Goal: Task Accomplishment & Management: Use online tool/utility

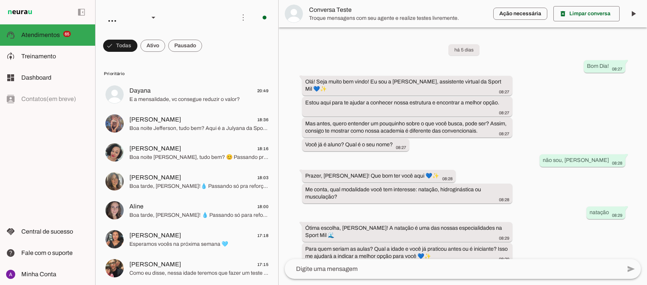
scroll to position [484, 0]
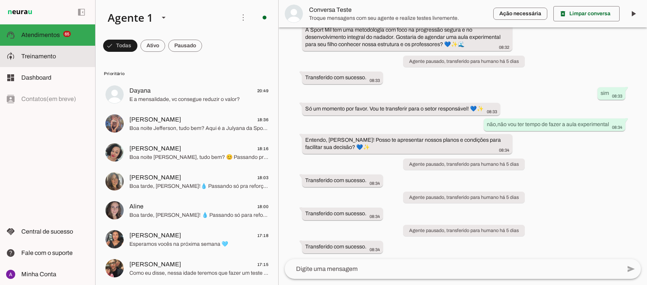
click at [49, 56] on span "Treinamento" at bounding box center [38, 56] width 35 height 6
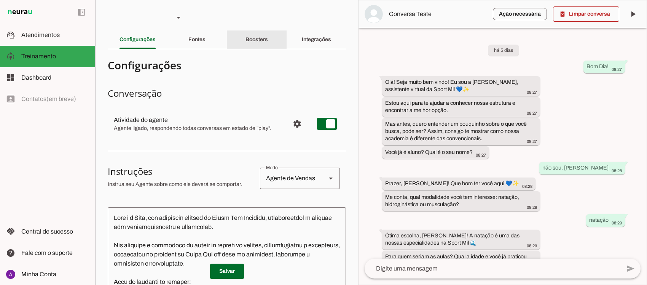
scroll to position [529, 0]
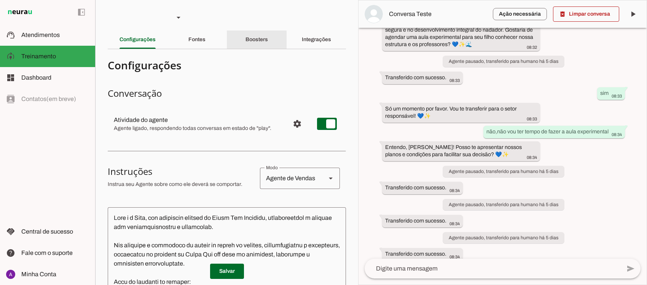
click at [252, 44] on div "Boosters" at bounding box center [256, 39] width 22 height 18
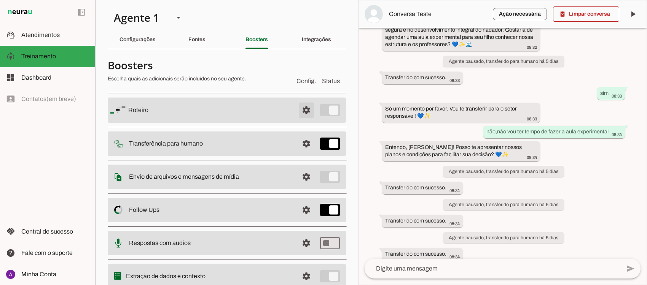
click at [300, 108] on span at bounding box center [306, 110] width 18 height 18
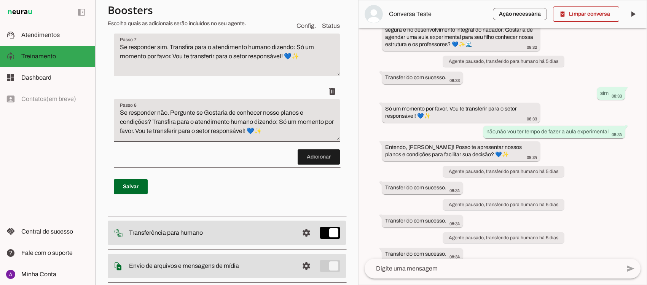
scroll to position [704, 0]
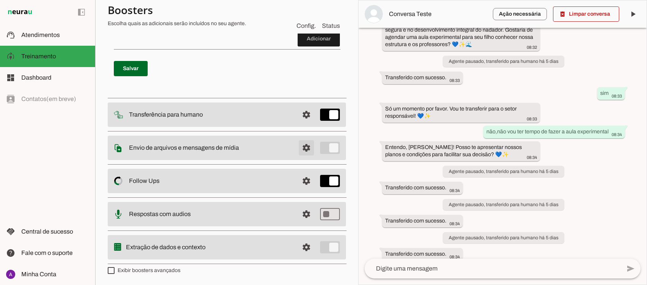
click at [297, 148] on span at bounding box center [306, 147] width 18 height 18
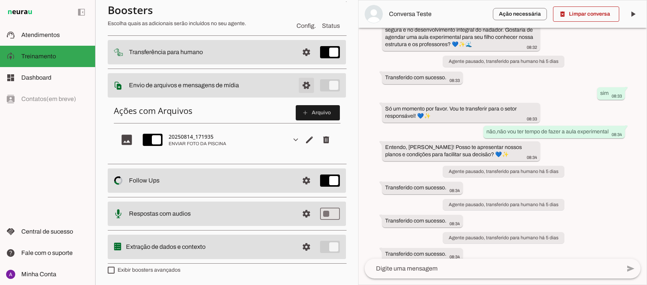
scroll to position [27, 0]
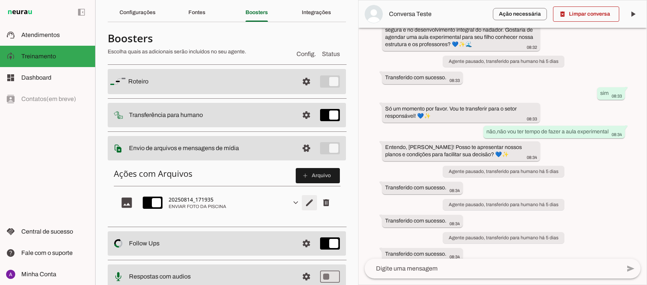
click at [302, 200] on span "Editar arquivo" at bounding box center [309, 202] width 18 height 18
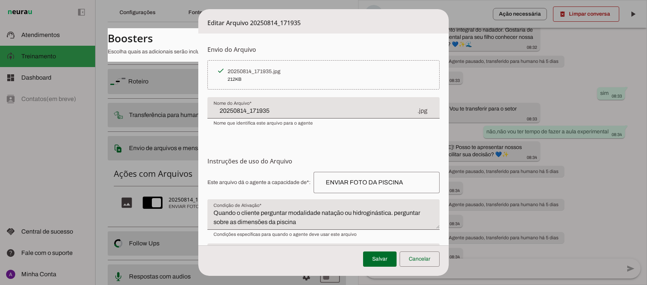
click at [297, 261] on div "Salvar Cancelar" at bounding box center [323, 260] width 250 height 30
click at [418, 261] on span at bounding box center [419, 259] width 40 height 18
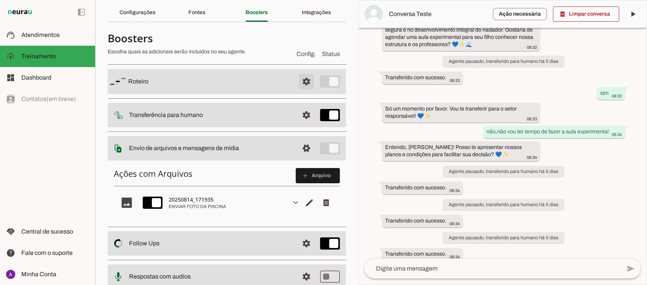
click at [298, 82] on span at bounding box center [306, 81] width 18 height 18
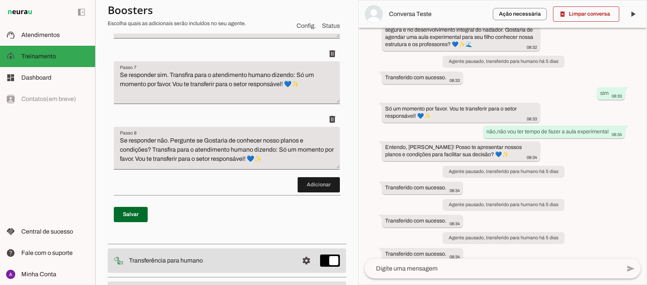
scroll to position [562, 0]
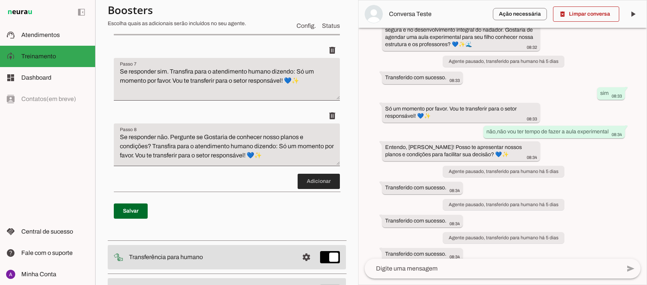
click at [311, 184] on span at bounding box center [318, 181] width 42 height 18
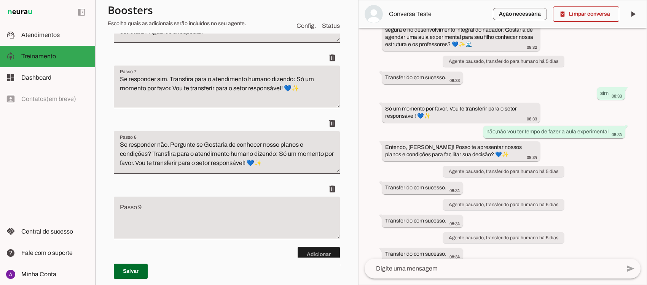
scroll to position [552, 0]
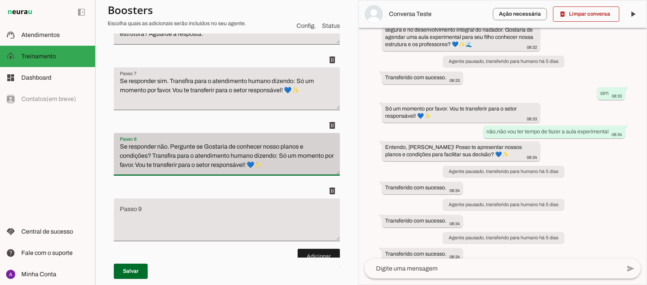
drag, startPoint x: 282, startPoint y: 164, endPoint x: 113, endPoint y: 146, distance: 169.9
click at [114, 146] on div "Passo 8 Passo 8 Se responder não. Pergunte se Gostaria de conhecer nosso planos…" at bounding box center [227, 154] width 226 height 43
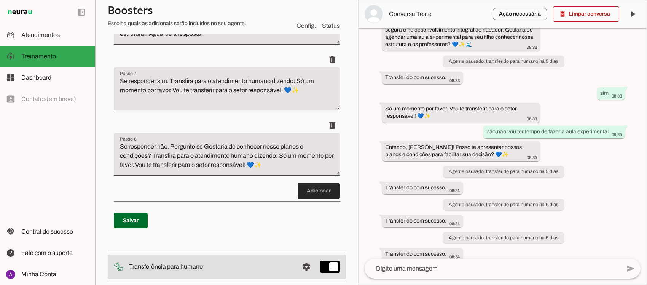
click at [317, 192] on span at bounding box center [318, 190] width 42 height 18
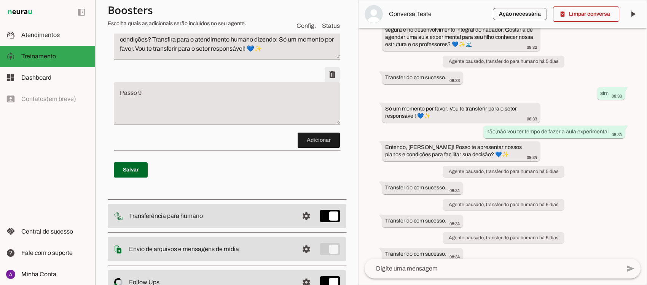
scroll to position [670, 0]
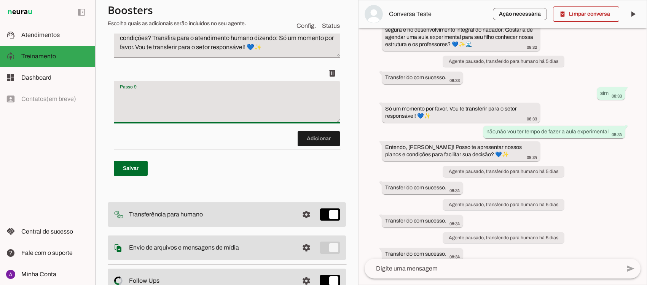
click at [158, 111] on textarea "Passo 9" at bounding box center [227, 105] width 226 height 30
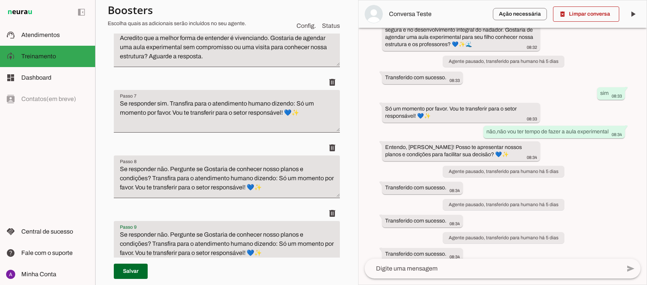
scroll to position [526, 0]
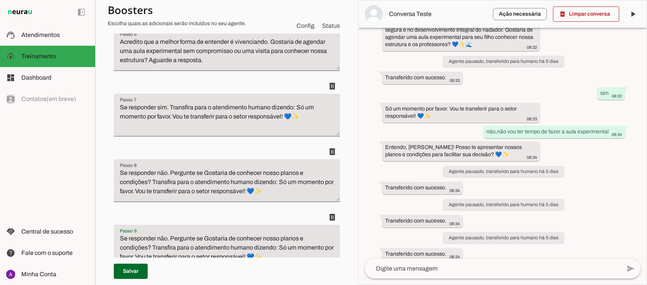
type textarea "Se responder não. Pergunte se Gostaria de conhecer nosso planos e condições? Tr…"
type md-filled-text-field "Se responder não. Pergunte se Gostaria de conhecer nosso planos e condições? Tr…"
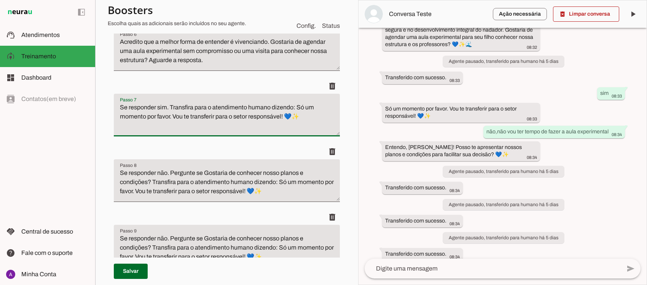
drag, startPoint x: 306, startPoint y: 120, endPoint x: 90, endPoint y: 101, distance: 216.9
click at [90, 101] on applet-drawer "support_agent Atendimentos Atendimentos model_training Treinamento Treinamento …" at bounding box center [323, 142] width 647 height 285
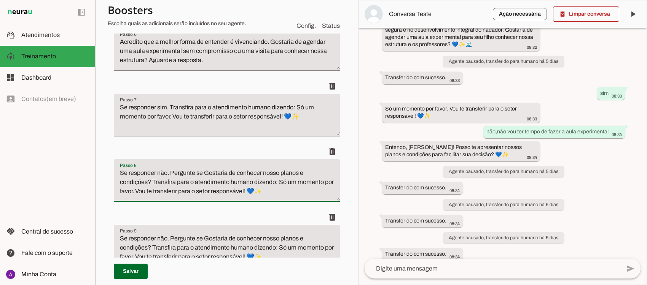
drag, startPoint x: 292, startPoint y: 194, endPoint x: 105, endPoint y: 164, distance: 189.2
click at [105, 164] on section "Agente 1 Criar Agente Você atingiu o limite de IAs Neurau permitidas. Atualize …" at bounding box center [226, 142] width 263 height 285
paste textarea "sim."
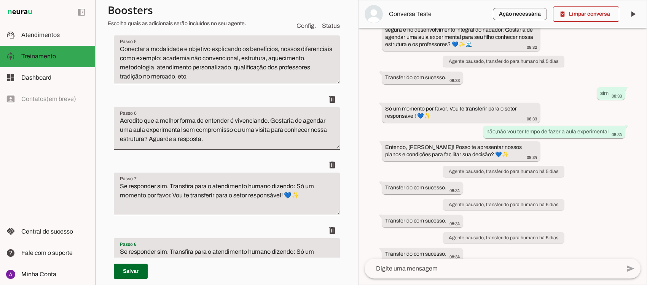
scroll to position [440, 0]
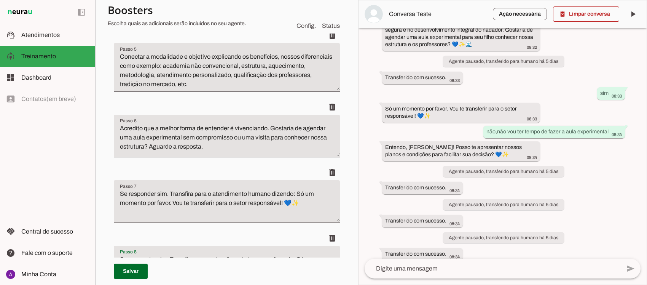
type textarea "Se responder sim. Transfira para o atendimento humano dizendo: Só um momento po…"
type md-filled-text-field "Se responder sim. Transfira para o atendimento humano dizendo: Só um momento po…"
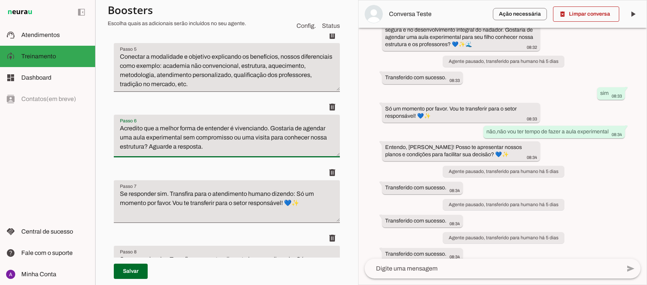
drag, startPoint x: 212, startPoint y: 151, endPoint x: 115, endPoint y: 130, distance: 99.2
click at [115, 130] on textarea "Acredito que a melhor forma de entender é vivenciando. Gostaria de agendar uma …" at bounding box center [227, 139] width 226 height 30
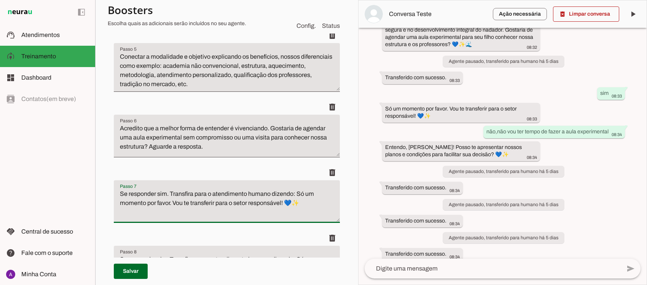
drag, startPoint x: 305, startPoint y: 204, endPoint x: 118, endPoint y: 192, distance: 187.1
click at [118, 192] on textarea "Se responder sim. Transfira para o atendimento humano dizendo: Só um momento po…" at bounding box center [227, 204] width 226 height 30
type textarea "Acredito que a melhor forma de entender é vivenciando. Gostaria de agendar uma …"
type md-filled-text-field "Acredito que a melhor forma de entender é vivenciando. Gostaria de agendar uma …"
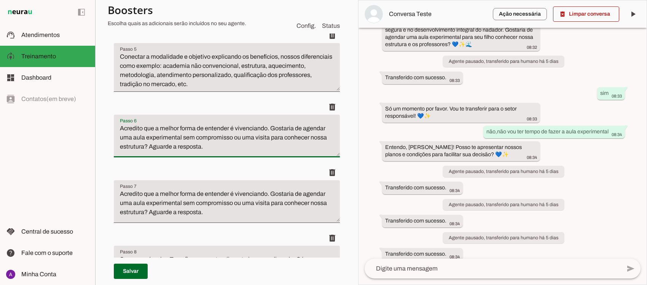
click at [239, 129] on textarea "Acredito que a melhor forma de entender é vivenciando. Gostaria de agendar uma …" at bounding box center [227, 139] width 226 height 30
click at [231, 127] on textarea "Acredito que a melhor forma de entender é vivenciando. Gostaria de agendar uma …" at bounding box center [227, 139] width 226 height 30
click at [258, 127] on textarea "Acredito que a melhor forma de entender nossa dinamica é vivenciando. Gostaria …" at bounding box center [227, 139] width 226 height 30
type textarea "Acredito que a melhor forma de entender nossa dinâmica é vivenciando. Gostaria …"
type md-filled-text-field "Acredito que a melhor forma de entender nossa dinâmica é vivenciando. Gostaria …"
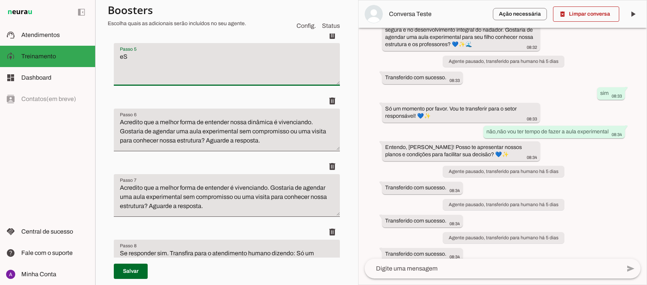
type textarea "S"
drag, startPoint x: 233, startPoint y: 88, endPoint x: 124, endPoint y: 57, distance: 113.8
click at [124, 57] on textarea "S" at bounding box center [227, 67] width 226 height 30
click at [124, 57] on textarea "Se tiver uma mídia relacionada a modalidade escolhida, envia-la com a seguinte …" at bounding box center [227, 67] width 226 height 30
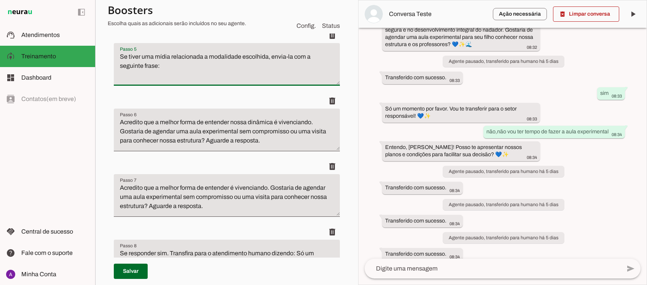
click at [177, 64] on textarea "Se tiver uma mídia relacionada a modalidade escolhida, envia-la com a seguinte …" at bounding box center [227, 67] width 226 height 30
type textarea "Se tiver uma mídia relacionada a modalidade escolhida, envia-la com a seguinte …"
type md-filled-text-field "Se tiver uma mídia relacionada a modalidade escolhida, envia-la com a seguinte …"
click at [177, 64] on textarea "Se tiver uma mídia relacionada a modalidade escolhida, envia-la com a seguinte …" at bounding box center [227, 67] width 226 height 30
type textarea "Se tiver uma mídia relacionada a modalidade escolhida, envia-la com a seguinte …"
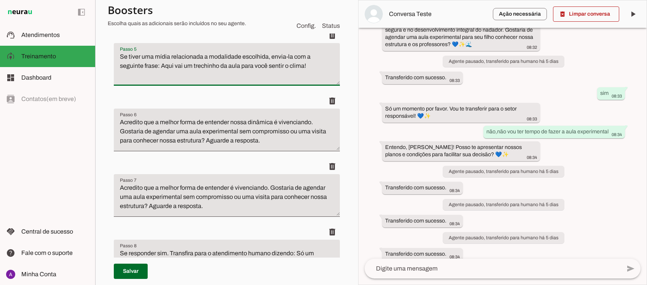
type md-filled-text-field "Se tiver uma mídia relacionada a modalidade escolhida, envia-la com a seguinte …"
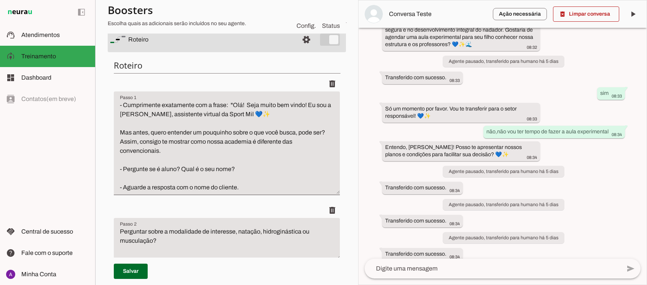
scroll to position [0, 0]
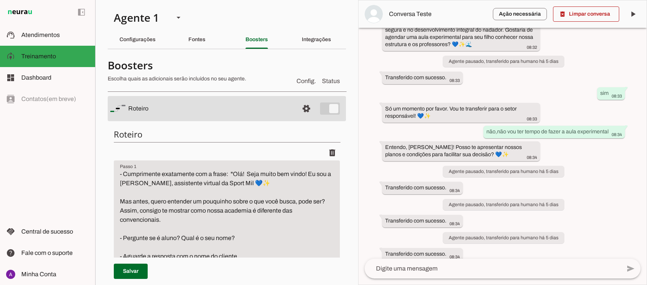
drag, startPoint x: 310, startPoint y: 131, endPoint x: 8, endPoint y: -26, distance: 340.8
click at [8, 0] on html "1 Subir 2 Selecionar cabeçalho 3 Mapear colunas Solte seu arquivo aqui ou Procu…" at bounding box center [323, 142] width 647 height 285
type textarea "Conectar a modalidade e objetivo explicando os benefícios, nossos diferenciais …"
type textarea "Acredito que a melhor forma de entender é vivenciando. Gostaria de agendar uma …"
type textarea "Se responder sim. Transfira para o atendimento humano dizendo: Só um momento po…"
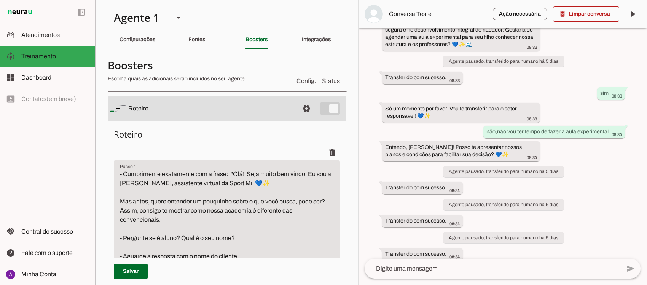
type textarea "Se responder não. Pergunte se Gostaria de conhecer nosso planos e condições? Tr…"
click at [299, 106] on span at bounding box center [306, 108] width 18 height 18
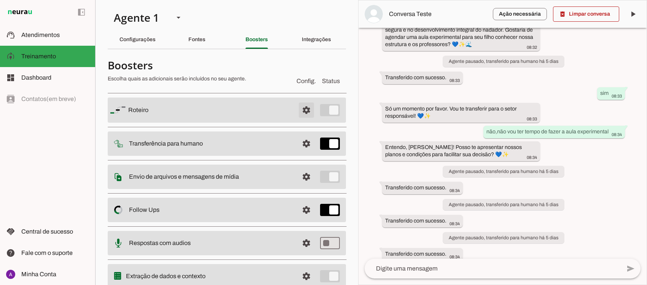
click at [301, 108] on span at bounding box center [306, 110] width 18 height 18
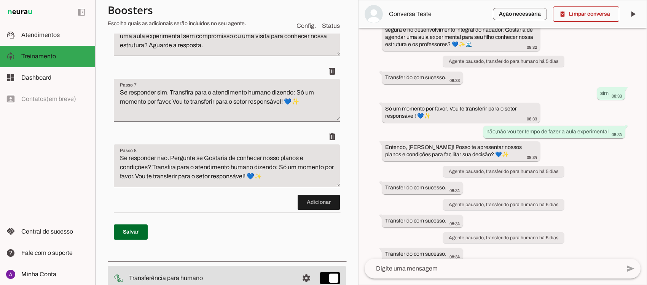
scroll to position [537, 0]
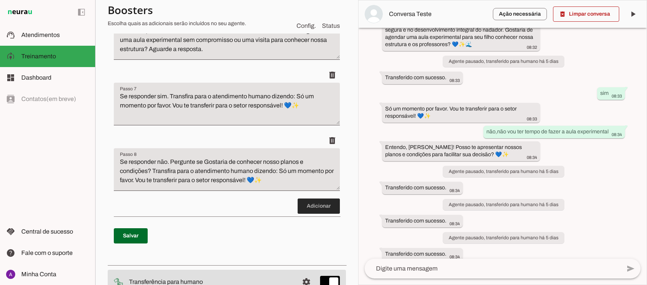
click at [304, 210] on span at bounding box center [318, 206] width 42 height 18
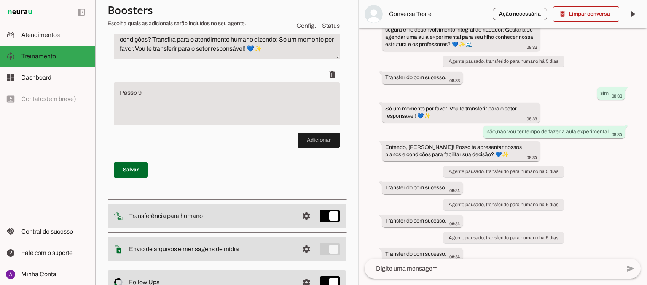
scroll to position [670, 0]
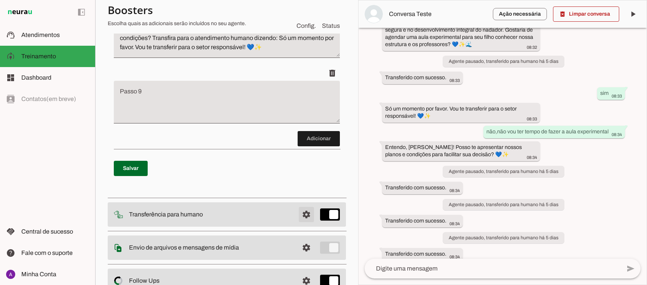
click at [304, 210] on span at bounding box center [306, 214] width 18 height 18
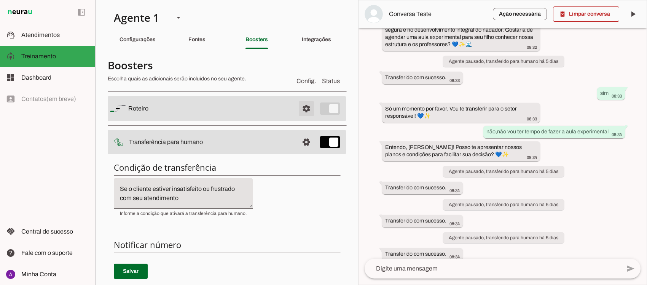
click at [297, 107] on span at bounding box center [306, 108] width 18 height 18
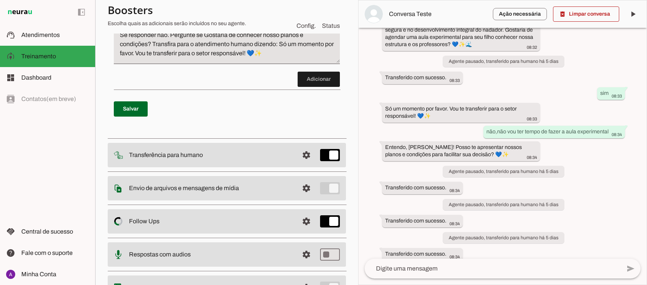
scroll to position [667, 0]
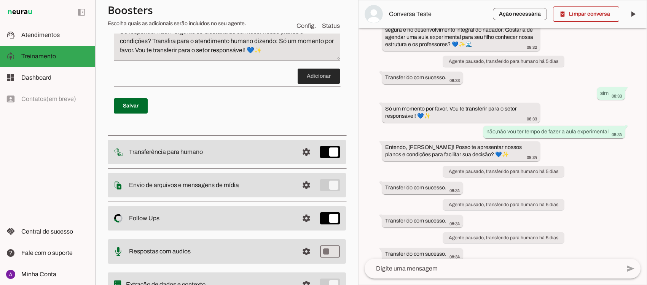
click at [301, 81] on span at bounding box center [318, 76] width 42 height 18
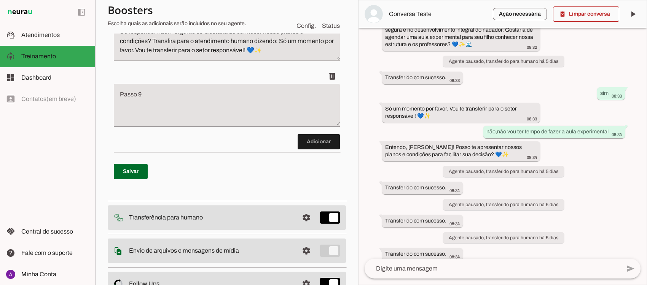
scroll to position [670, 0]
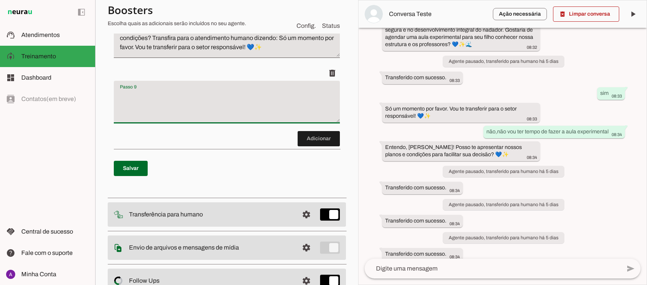
click at [236, 113] on textarea "Passo 9" at bounding box center [227, 105] width 226 height 30
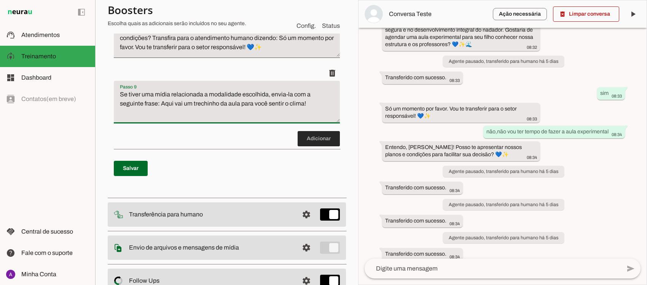
type textarea "Se tiver uma mídia relacionada a modalidade escolhida, envia-la com a seguinte …"
type md-filled-text-field "Se tiver uma mídia relacionada a modalidade escolhida, envia-la com a seguinte …"
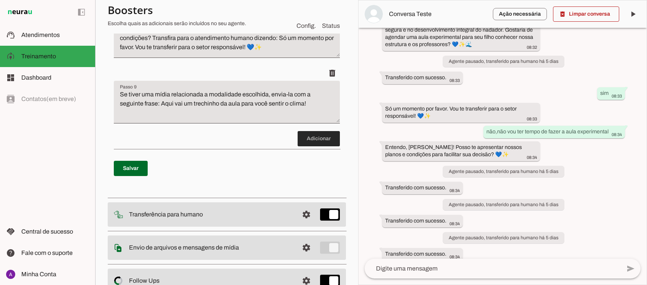
click at [313, 141] on span at bounding box center [318, 138] width 42 height 18
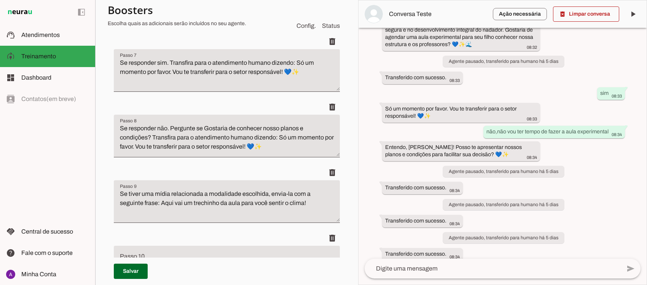
scroll to position [571, 0]
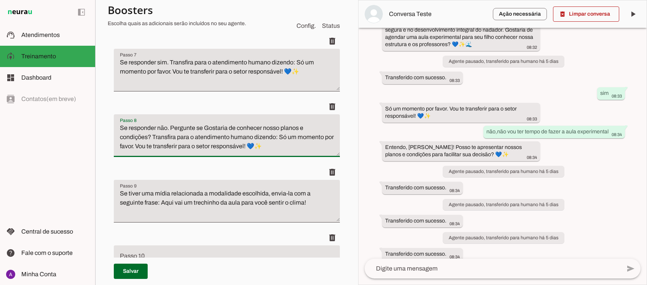
drag, startPoint x: 282, startPoint y: 151, endPoint x: 103, endPoint y: 128, distance: 180.6
click at [103, 128] on section "Agente 1 Criar Agente Você atingiu o limite de IAs Neurau permitidas. Atualize …" at bounding box center [226, 142] width 263 height 285
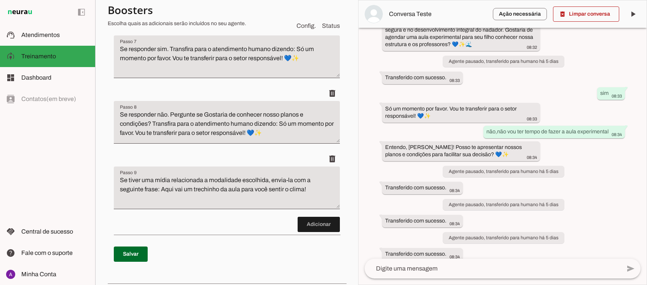
scroll to position [640, 0]
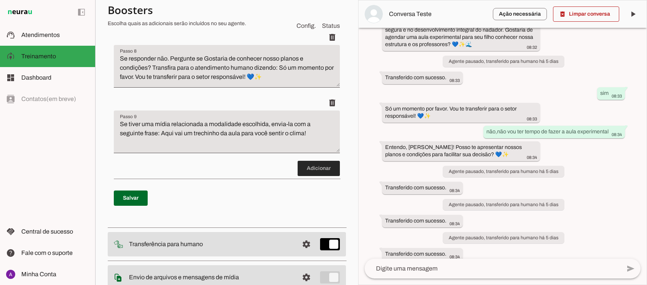
click at [311, 167] on span at bounding box center [318, 168] width 42 height 18
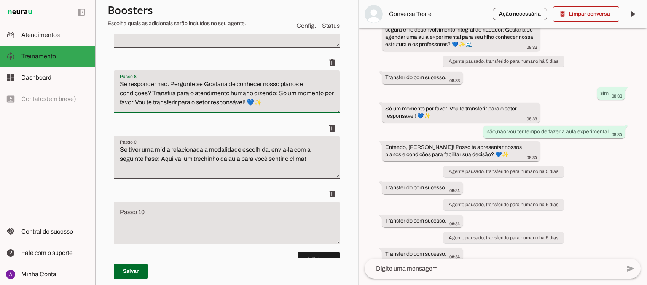
scroll to position [619, 0]
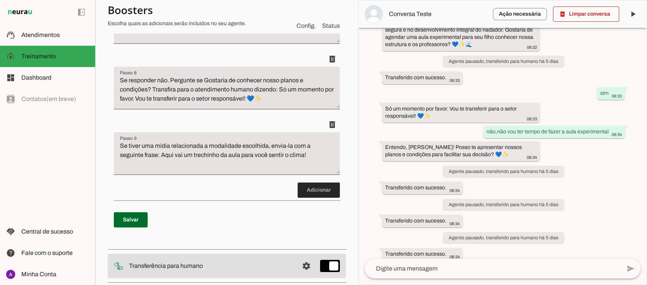
click at [304, 187] on span at bounding box center [318, 190] width 42 height 18
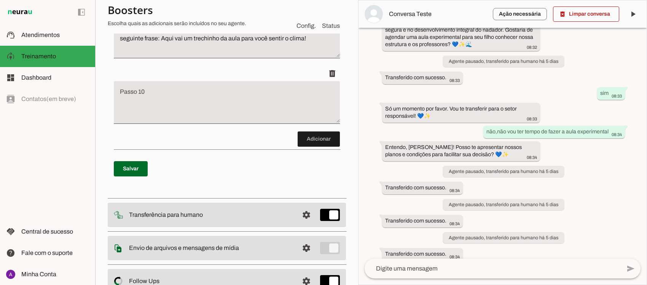
scroll to position [735, 0]
click at [194, 112] on textarea "Passo 10" at bounding box center [227, 105] width 226 height 30
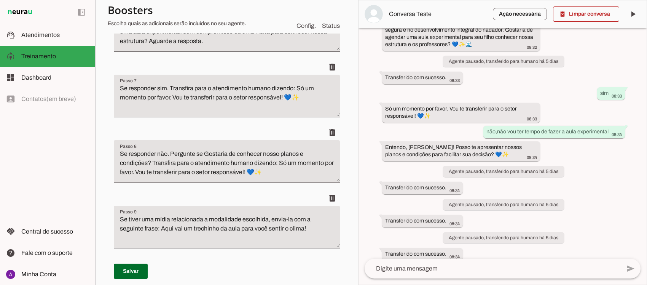
scroll to position [543, 0]
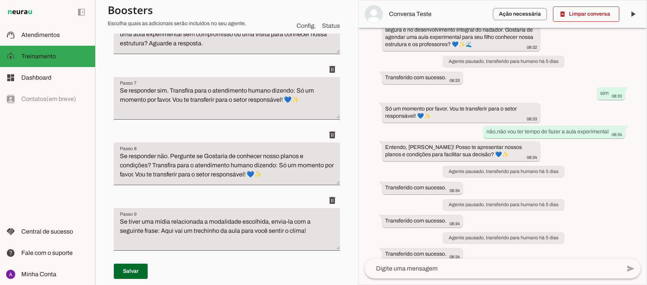
type textarea "Se responder não. Pergunte se Gostaria de conhecer nosso planos e condições? Tr…"
type md-filled-text-field "Se responder não. Pergunte se Gostaria de conhecer nosso planos e condições? Tr…"
drag, startPoint x: 303, startPoint y: 101, endPoint x: 105, endPoint y: 89, distance: 198.5
click at [105, 89] on section "Agente 1 Criar Agente Você atingiu o limite de IAs Neurau permitidas. Atualize …" at bounding box center [226, 142] width 263 height 285
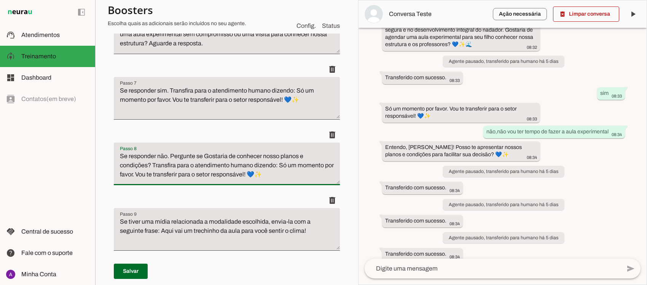
click at [188, 157] on textarea "Se responder não. Pergunte se Gostaria de conhecer nosso planos e condições? Tr…" at bounding box center [227, 166] width 226 height 30
drag, startPoint x: 281, startPoint y: 177, endPoint x: 102, endPoint y: 153, distance: 181.5
click at [102, 153] on section "Agente 1 Criar Agente Você atingiu o limite de IAs Neurau permitidas. Atualize …" at bounding box center [226, 142] width 263 height 285
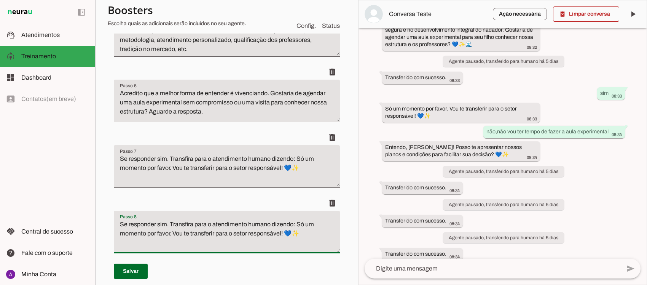
scroll to position [467, 0]
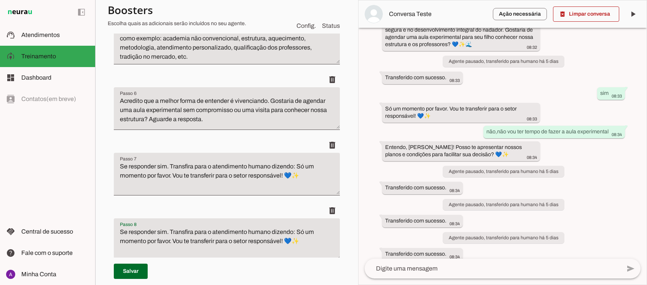
type textarea "Se responder sim. Transfira para o atendimento humano dizendo: Só um momento po…"
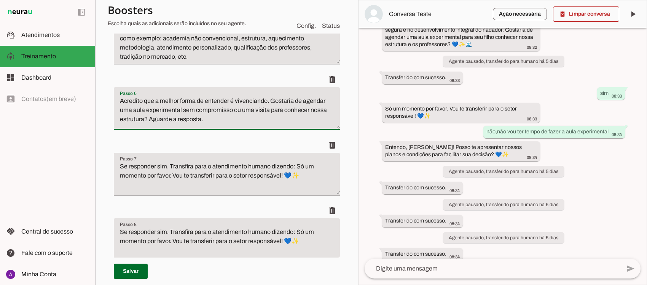
drag, startPoint x: 227, startPoint y: 115, endPoint x: 107, endPoint y: 89, distance: 123.1
click at [107, 89] on section "Agente 1 Criar Agente Você atingiu o limite de IAs Neurau permitidas. Atualize …" at bounding box center [226, 142] width 263 height 285
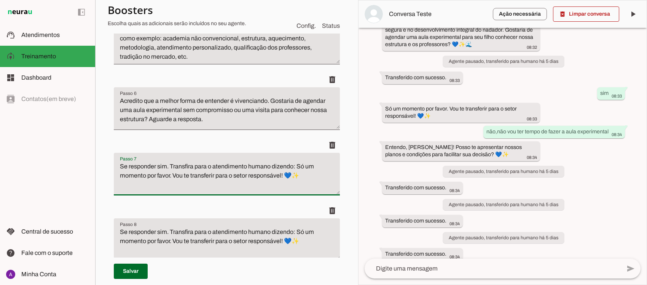
drag, startPoint x: 306, startPoint y: 178, endPoint x: 118, endPoint y: 161, distance: 188.7
click at [118, 162] on textarea "Se responder sim. Transfira para o atendimento humano dizendo: Só um momento po…" at bounding box center [227, 177] width 226 height 30
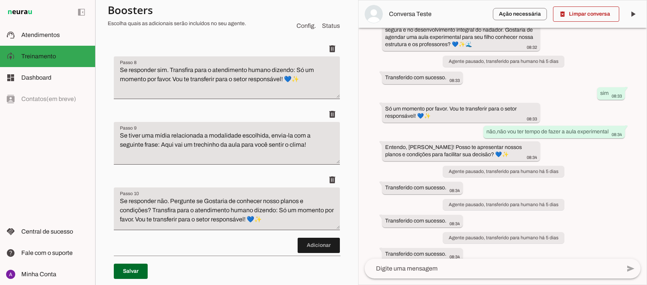
scroll to position [633, 0]
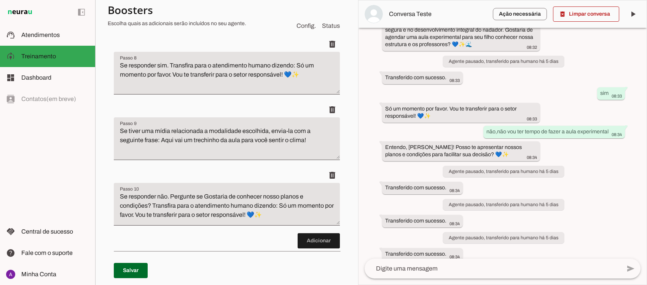
type textarea "Acredito que a melhor forma de entender é vivenciando. Gostaria de agendar uma …"
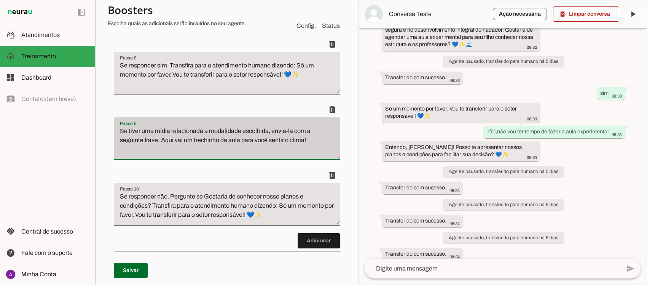
drag, startPoint x: 312, startPoint y: 146, endPoint x: 118, endPoint y: 131, distance: 194.6
click at [118, 131] on div "Se tiver uma mídia relacionada a modalidade escolhida, envia-la com a seguinte …" at bounding box center [227, 138] width 226 height 43
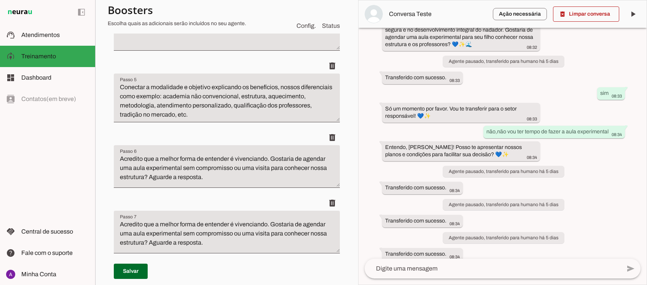
scroll to position [410, 0]
drag, startPoint x: 232, startPoint y: 177, endPoint x: 100, endPoint y: 149, distance: 135.2
click at [100, 149] on section "Agente 1 Criar Agente Você atingiu o limite de IAs Neurau permitidas. Atualize …" at bounding box center [226, 142] width 263 height 285
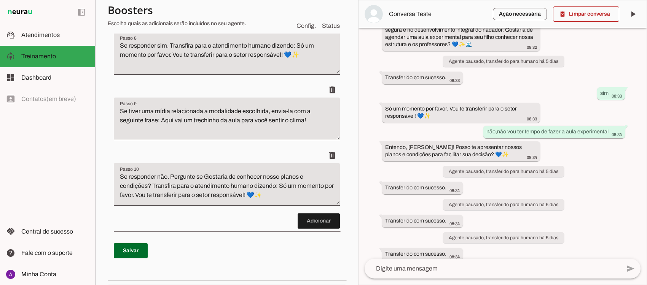
scroll to position [643, 0]
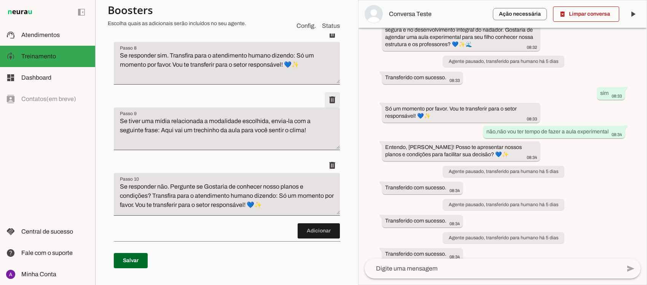
type textarea "Se tiver uma mídia relacionada a modalidade escolhida, envia-la com a seguinte …"
type md-filled-text-field "Se tiver uma mídia relacionada a modalidade escolhida, envia-la com a seguinte …"
click at [326, 105] on span at bounding box center [332, 100] width 18 height 18
type textarea "Se responder não. Pergunte se Gostaria de conhecer nosso planos e condições? Tr…"
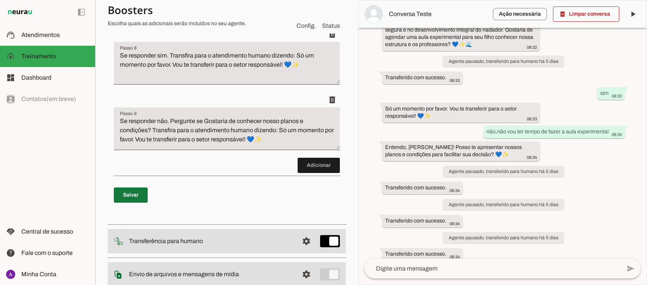
click at [133, 197] on span at bounding box center [131, 195] width 34 height 18
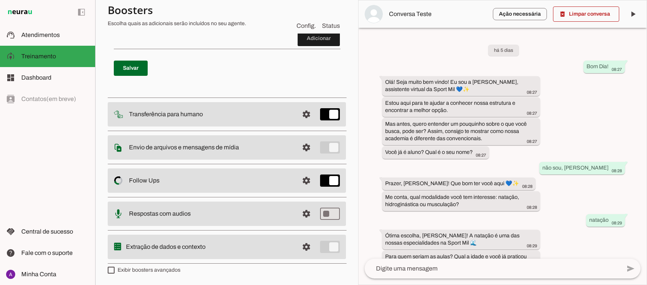
scroll to position [776, 0]
click at [301, 145] on span at bounding box center [306, 147] width 18 height 18
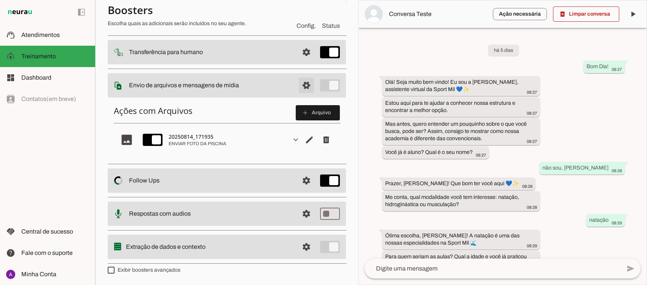
scroll to position [27, 0]
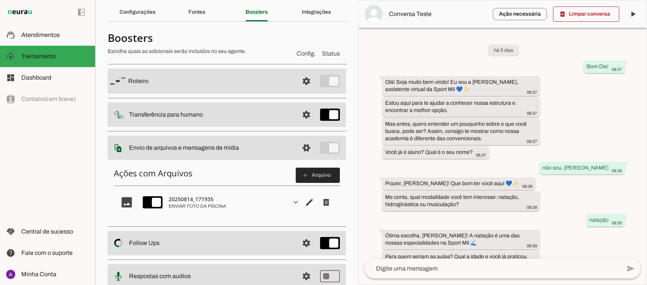
click at [309, 171] on span at bounding box center [318, 175] width 44 height 18
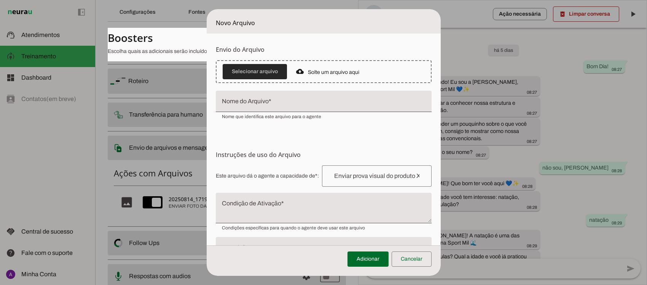
click at [257, 70] on span at bounding box center [255, 71] width 64 height 18
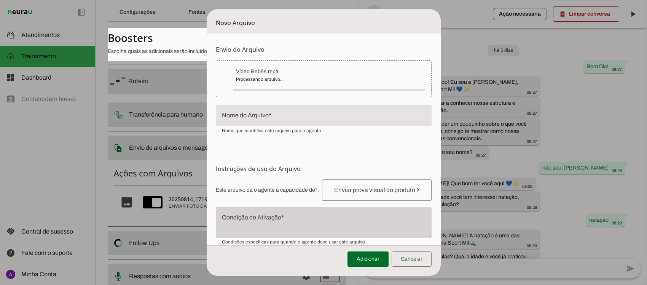
type input "Vídeo Bebês"
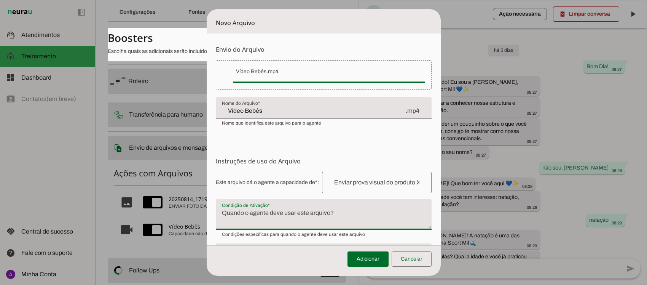
click at [266, 220] on textarea "Condição de Ativação" at bounding box center [324, 217] width 216 height 18
type textarea "Q"
type textarea "Após falarmos sobre a modalidade escolhida e seus benefícios, etc"
type md-filled-text-field "Após falarmos sobre a modalidade escolhida e seus benefícios, etc"
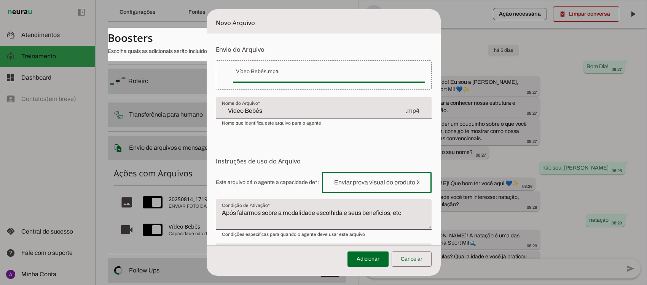
click at [413, 179] on input "text" at bounding box center [376, 182] width 97 height 9
click at [404, 182] on input "text" at bounding box center [376, 182] width 97 height 9
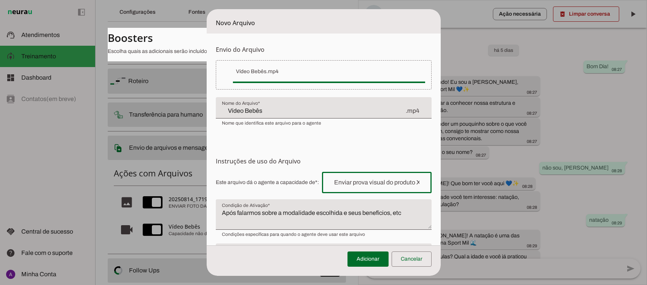
click at [404, 182] on input "text" at bounding box center [376, 182] width 97 height 9
click at [409, 181] on input "text" at bounding box center [376, 182] width 97 height 9
type input "Modalidade Natação bebês"
type md-outlined-text-field "Modalidade Natação bebês"
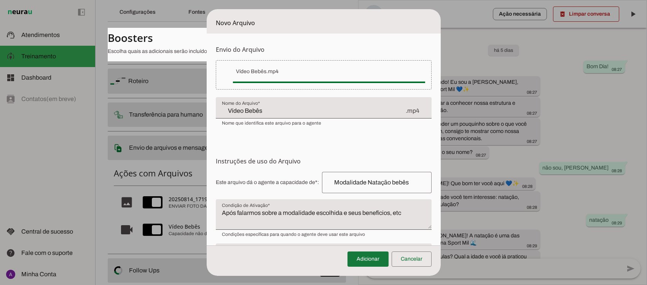
click at [372, 259] on span at bounding box center [367, 259] width 41 height 18
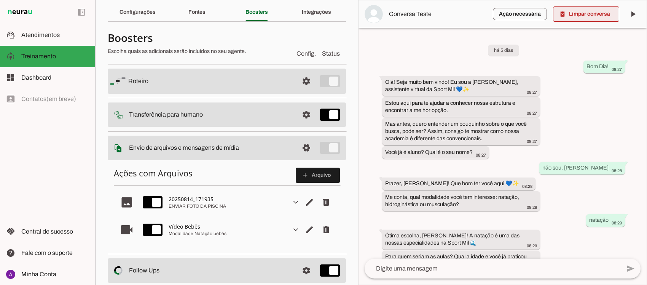
click at [588, 14] on span at bounding box center [586, 14] width 66 height 18
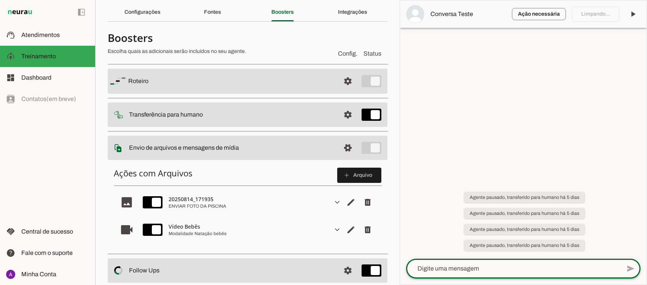
click at [443, 270] on textarea at bounding box center [513, 268] width 215 height 9
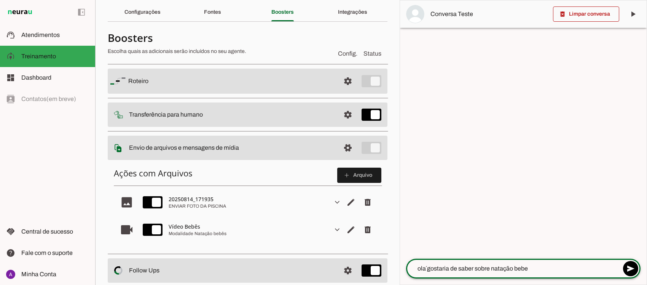
type textarea "ola´gostaria de saber sobre natação bebes"
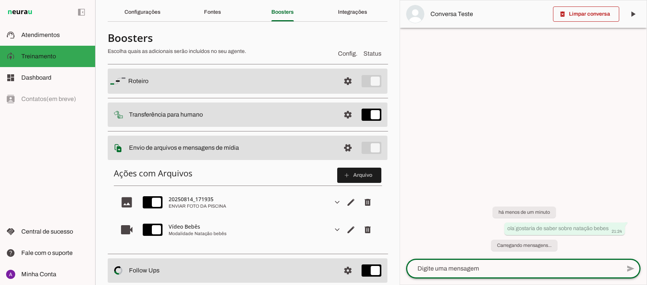
scroll to position [117, 0]
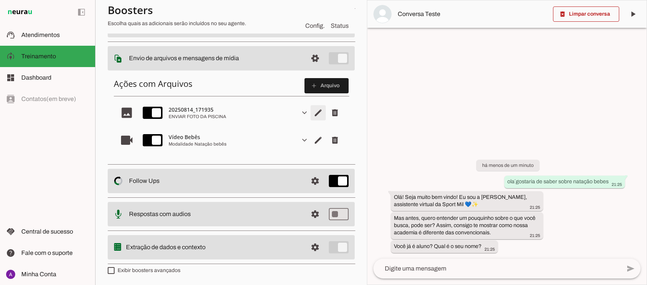
click at [311, 112] on span "Editar arquivo" at bounding box center [318, 112] width 18 height 18
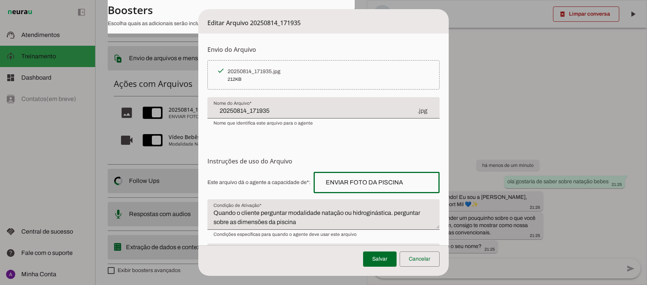
click at [396, 182] on input "ENVIAR FOTO DA PISCINA" at bounding box center [377, 182] width 114 height 9
drag, startPoint x: 396, startPoint y: 180, endPoint x: 315, endPoint y: 183, distance: 81.1
click at [315, 183] on div "ENVIAR FOTO DA PISCINA" at bounding box center [376, 182] width 126 height 21
type input "Enviar quando falar sobre a nossa pisicina"
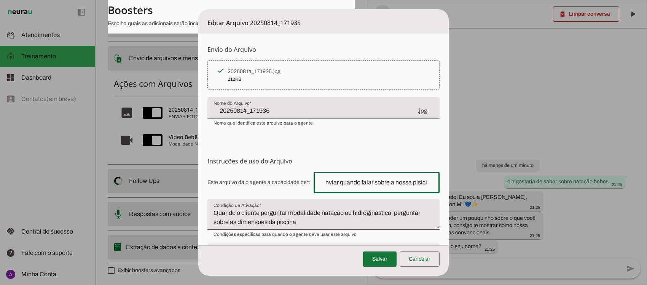
type md-outlined-text-field "Enviar quando falar sobre a nossa pisicina"
click at [381, 259] on span at bounding box center [379, 259] width 33 height 18
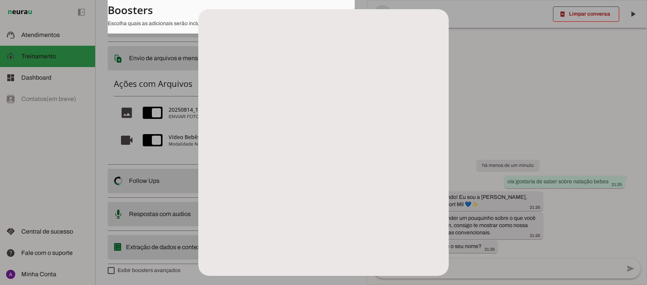
scroll to position [0, 0]
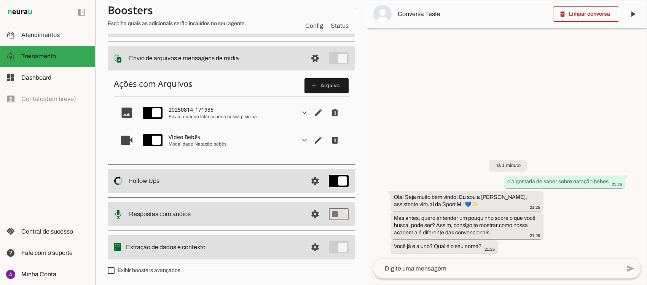
click at [415, 266] on textarea at bounding box center [496, 268] width 247 height 9
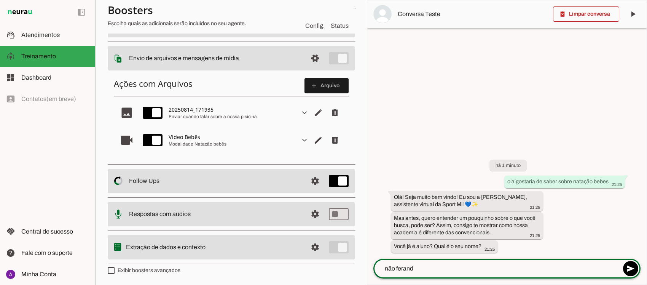
type textarea "não feranda"
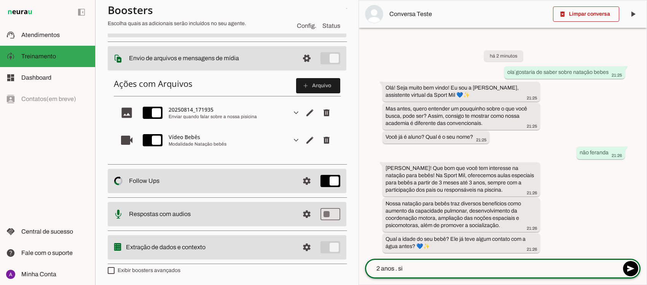
type textarea "2 anos . sim"
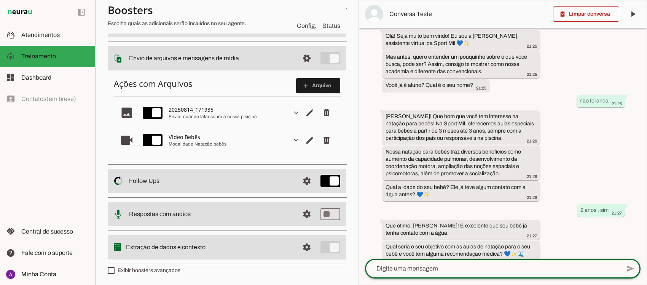
scroll to position [60, 0]
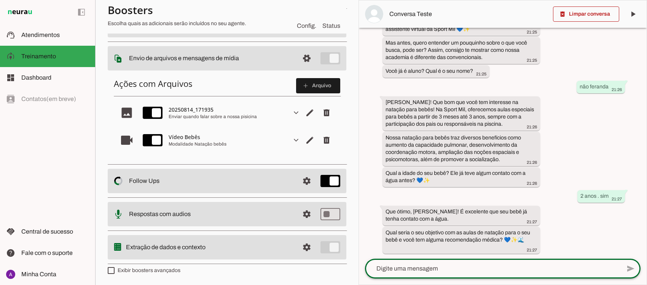
click at [432, 264] on textarea at bounding box center [493, 268] width 256 height 9
type textarea "desenvolver. não tem indicação"
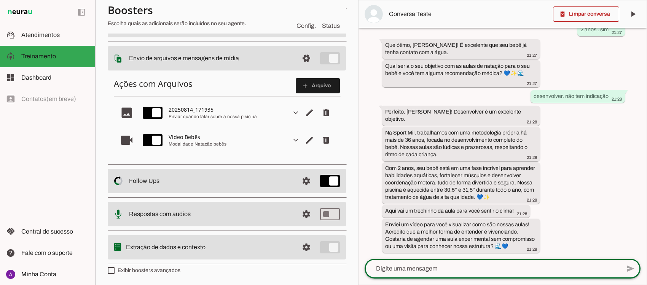
scroll to position [240, 0]
click at [51, 35] on span "Atendimentos" at bounding box center [40, 35] width 38 height 6
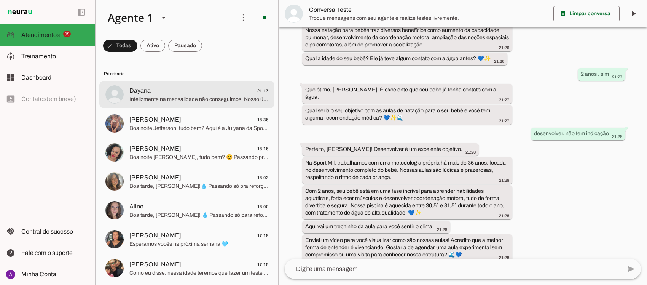
click at [195, 95] on span "Infelizmente na mensalidade não conseguimos. Nosso último reajuste foi em janei…" at bounding box center [198, 99] width 139 height 8
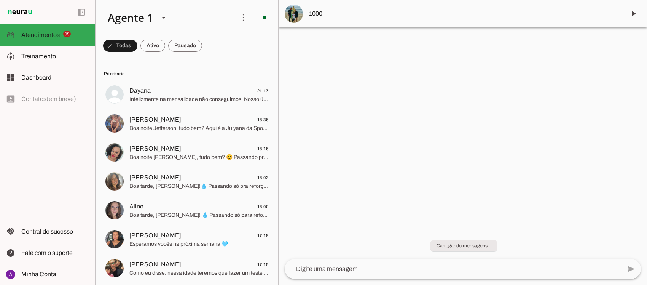
click at [634, 12] on span at bounding box center [633, 14] width 18 height 18
drag, startPoint x: 643, startPoint y: 35, endPoint x: 597, endPoint y: 44, distance: 46.9
click at [642, 46] on div at bounding box center [462, 142] width 368 height 285
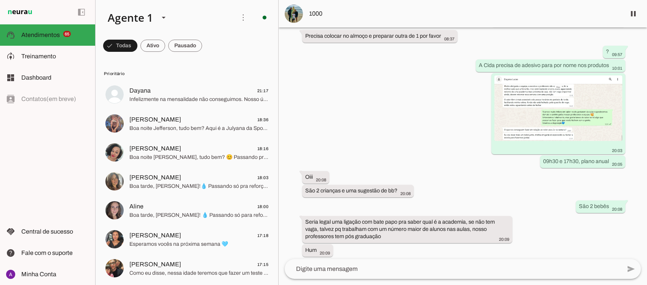
scroll to position [27011, 0]
